Goal: Complete application form

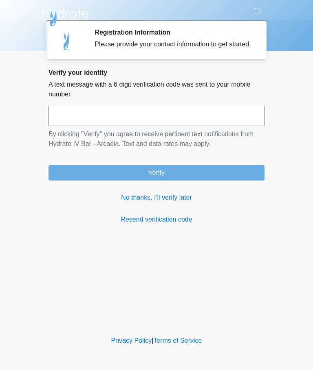
click at [222, 126] on input "text" at bounding box center [156, 116] width 216 height 20
type input "******"
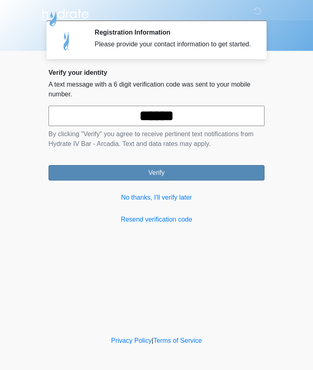
click at [234, 181] on button "Verify" at bounding box center [156, 172] width 216 height 15
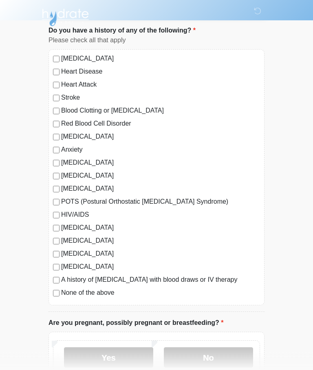
scroll to position [51, 0]
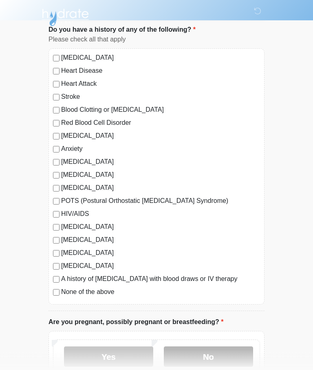
click at [232, 358] on label "No" at bounding box center [208, 357] width 89 height 20
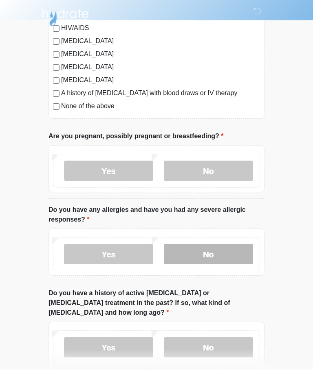
click at [235, 254] on label "No" at bounding box center [208, 255] width 89 height 20
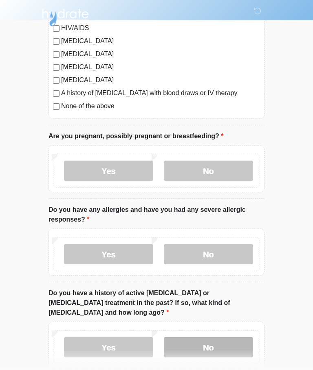
click at [232, 339] on label "No" at bounding box center [208, 347] width 89 height 20
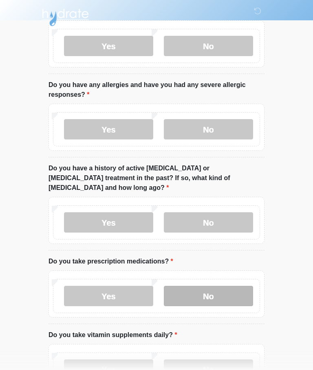
click at [241, 287] on label "No" at bounding box center [208, 296] width 89 height 20
click at [233, 360] on label "No" at bounding box center [208, 370] width 89 height 20
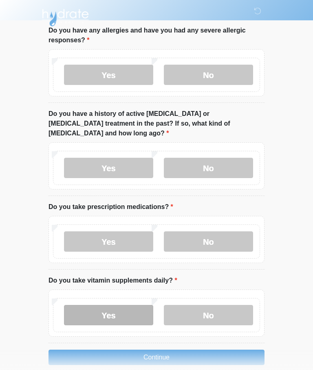
click at [91, 308] on label "Yes" at bounding box center [108, 315] width 89 height 20
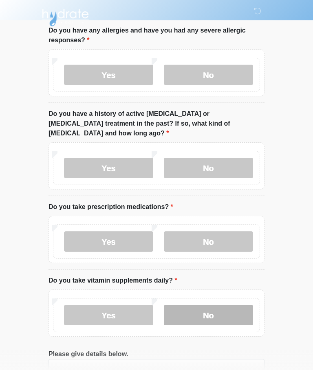
click at [236, 306] on label "No" at bounding box center [208, 315] width 89 height 20
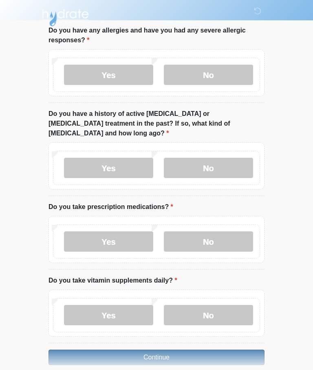
click at [236, 352] on button "Continue" at bounding box center [156, 357] width 216 height 15
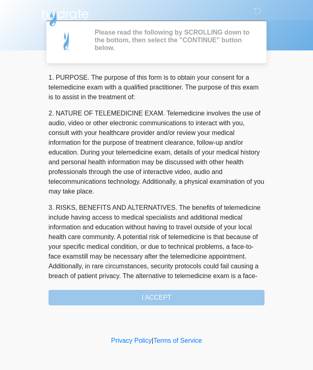
scroll to position [0, 0]
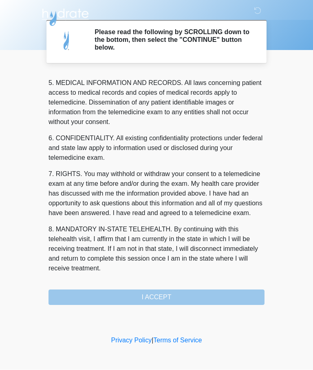
click at [79, 298] on div "1. PURPOSE. The purpose of this form is to obtain your consent for a telemedici…" at bounding box center [156, 189] width 216 height 233
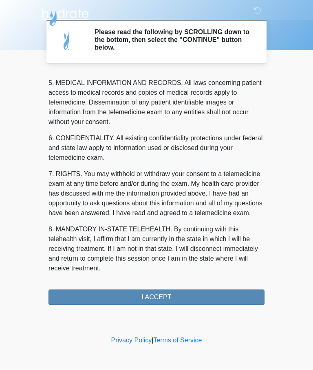
click at [83, 297] on button "I ACCEPT" at bounding box center [156, 297] width 216 height 15
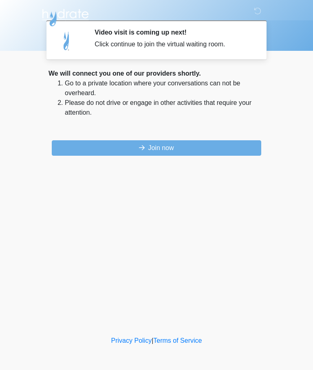
click at [240, 149] on button "Join now" at bounding box center [156, 147] width 209 height 15
